Goal: Find specific page/section: Find specific page/section

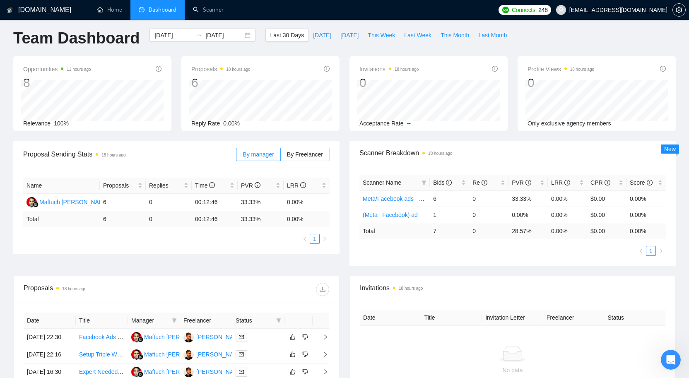
scroll to position [4, 0]
click at [319, 34] on span "[DATE]" at bounding box center [322, 35] width 18 height 9
type input "[DATE]"
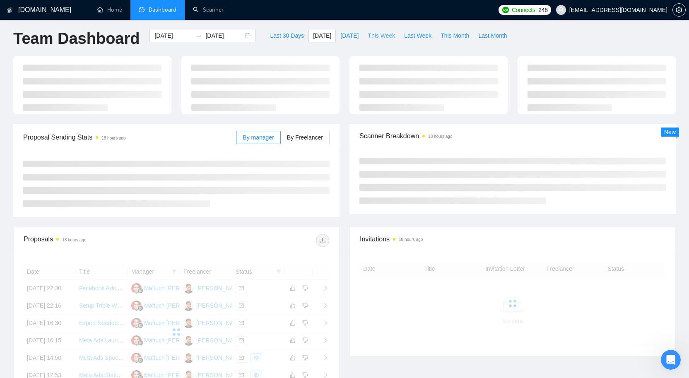
click at [379, 37] on span "This Week" at bounding box center [381, 35] width 27 height 9
type input "[DATE]"
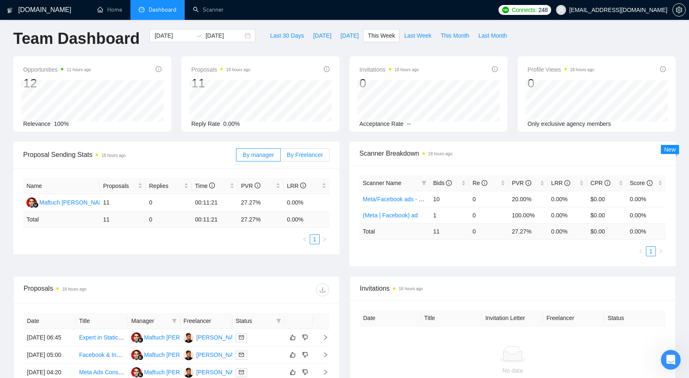
click at [314, 155] on span "By Freelancer" at bounding box center [305, 155] width 36 height 7
click at [281, 157] on input "By Freelancer" at bounding box center [281, 157] width 0 height 0
click at [257, 155] on span "By manager" at bounding box center [258, 155] width 31 height 7
click at [237, 157] on input "By manager" at bounding box center [237, 157] width 0 height 0
click at [306, 152] on span "By Freelancer" at bounding box center [305, 155] width 36 height 7
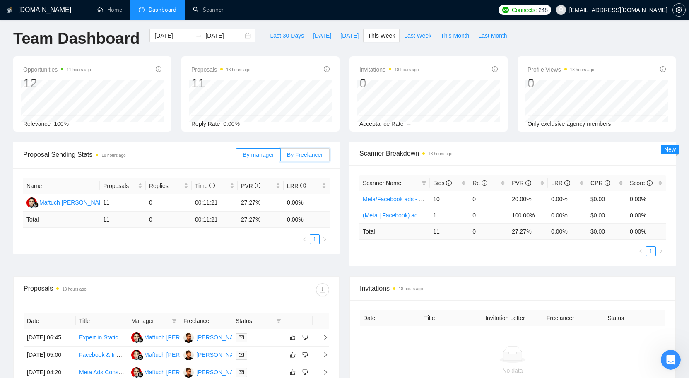
click at [281, 157] on input "By Freelancer" at bounding box center [281, 157] width 0 height 0
click at [217, 10] on link "Scanner" at bounding box center [208, 9] width 31 height 7
